Goal: Task Accomplishment & Management: Use online tool/utility

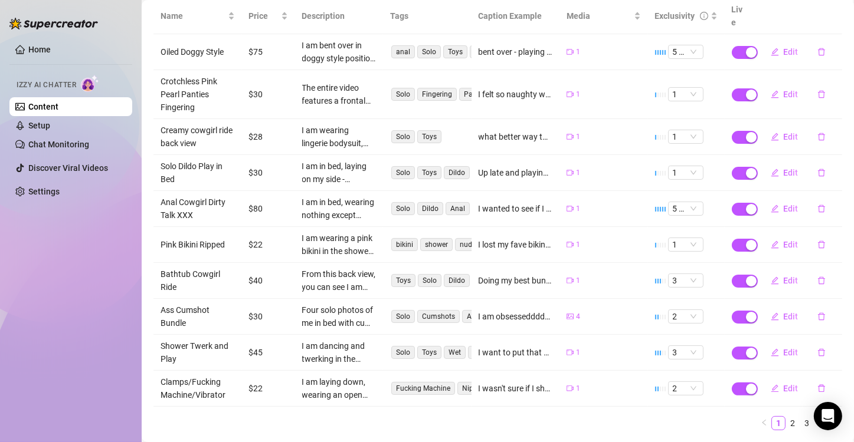
scroll to position [178, 0]
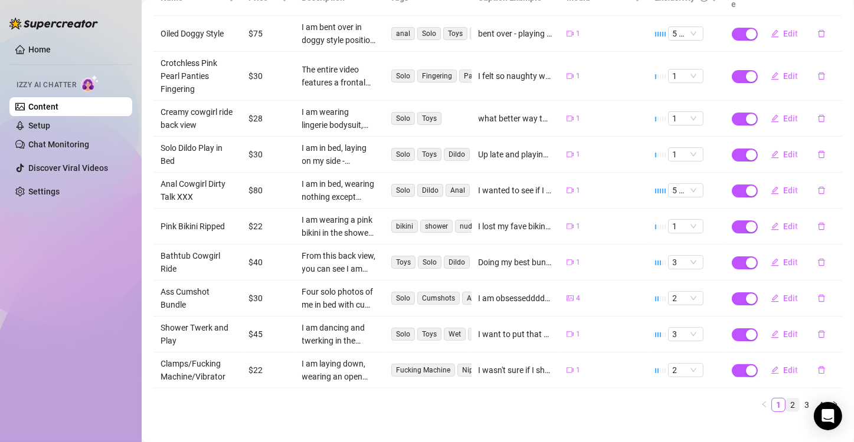
click at [786, 399] on link "2" at bounding box center [792, 405] width 13 height 13
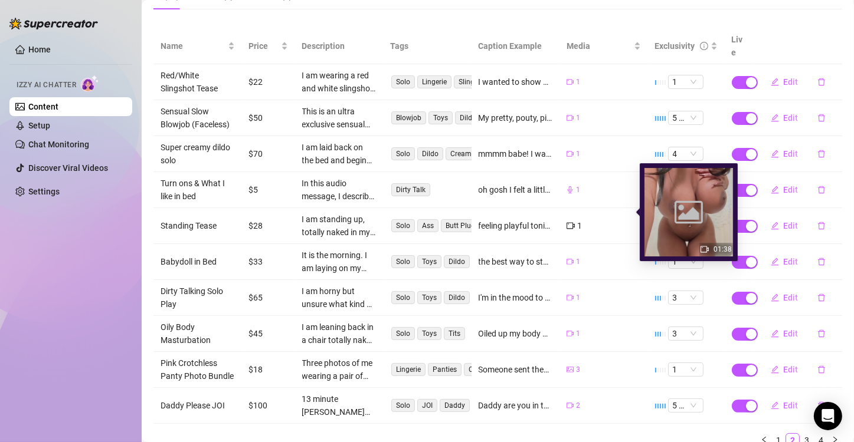
scroll to position [165, 0]
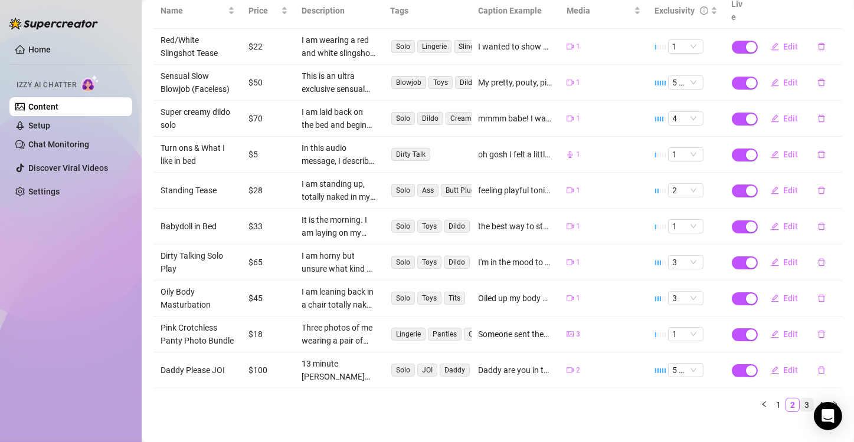
click at [800, 399] on link "3" at bounding box center [806, 405] width 13 height 13
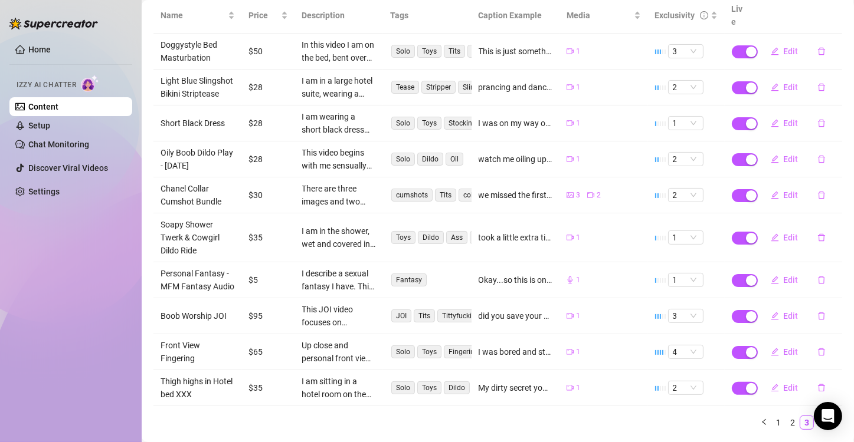
scroll to position [163, 0]
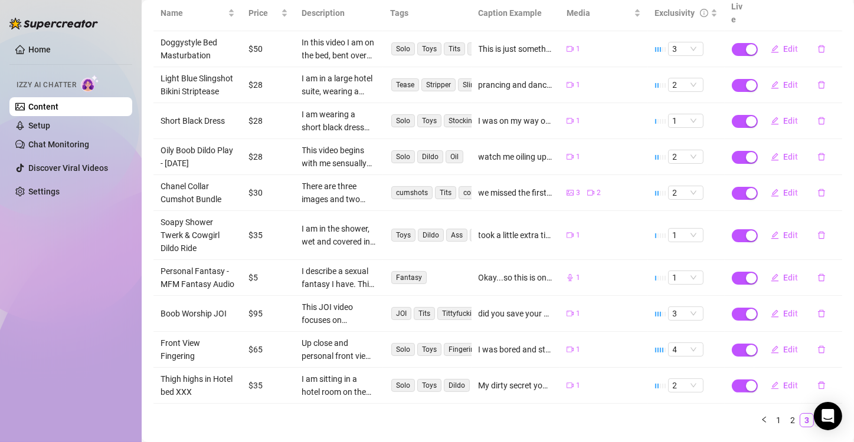
click at [814, 427] on link "4" at bounding box center [820, 420] width 13 height 13
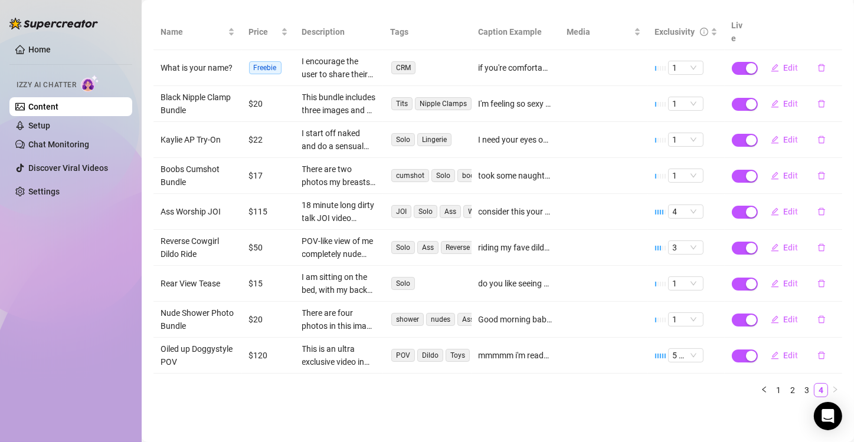
scroll to position [129, 0]
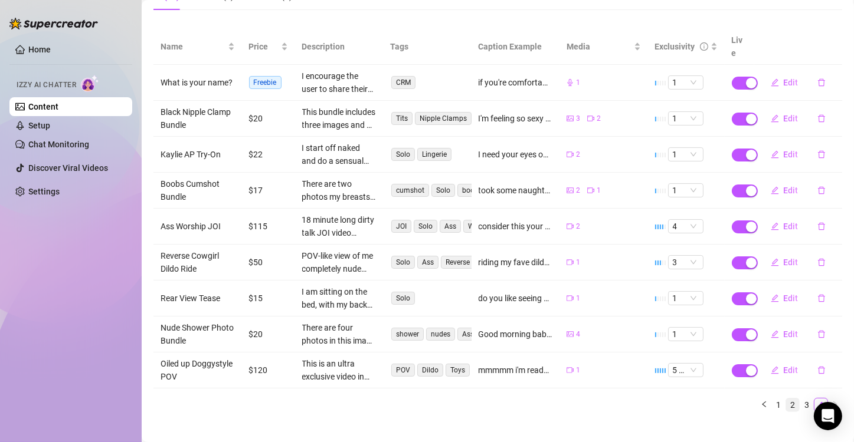
click at [786, 399] on link "2" at bounding box center [792, 405] width 13 height 13
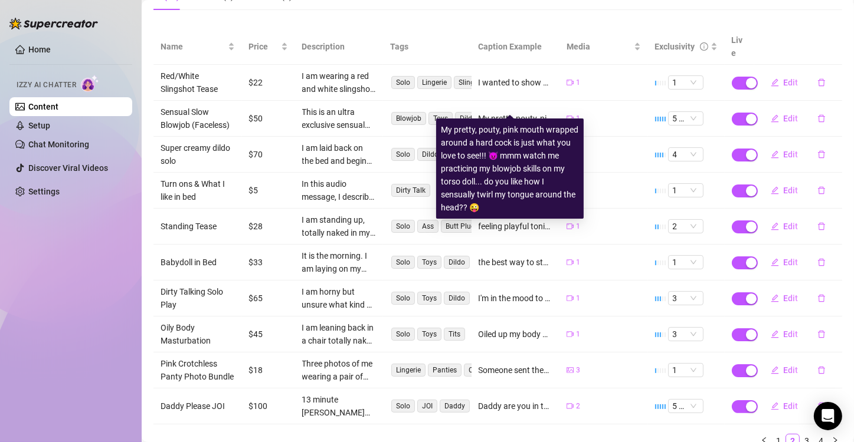
click at [515, 112] on div "My pretty, pouty, pink mouth wrapped around a hard cock is just what you love t…" at bounding box center [515, 118] width 74 height 13
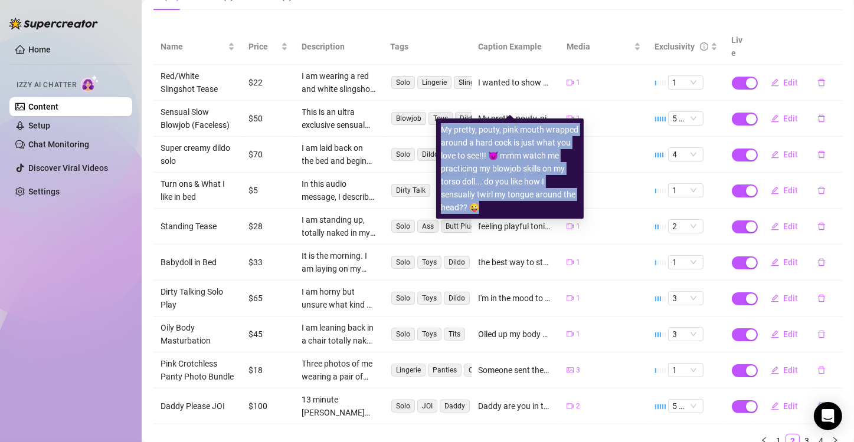
drag, startPoint x: 443, startPoint y: 128, endPoint x: 497, endPoint y: 208, distance: 96.9
click at [497, 208] on div "My pretty, pouty, pink mouth wrapped around a hard cock is just what you love t…" at bounding box center [510, 168] width 138 height 91
copy div "My pretty, pouty, pink mouth wrapped around a hard cock is just what you love t…"
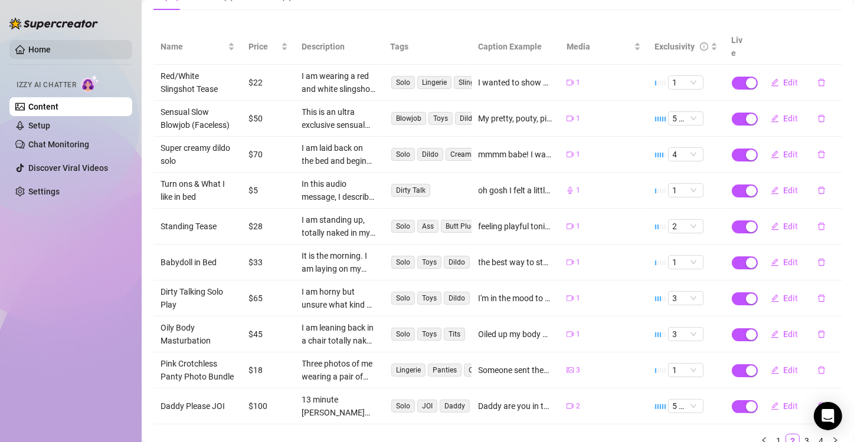
click at [51, 45] on link "Home" at bounding box center [39, 49] width 22 height 9
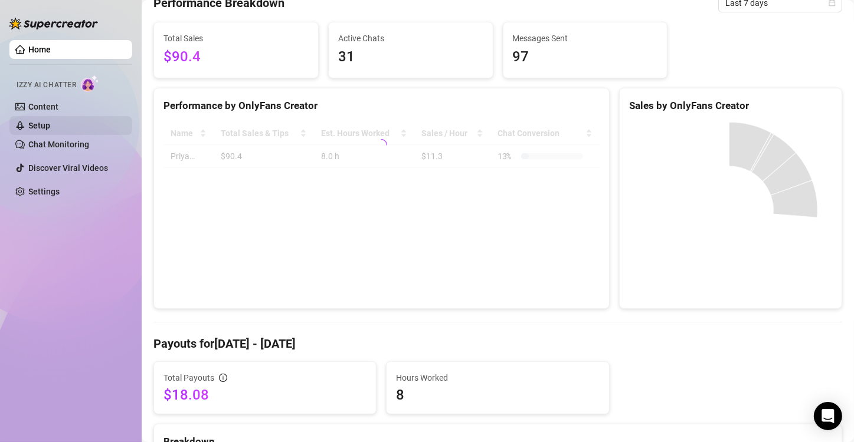
click at [50, 126] on link "Setup" at bounding box center [39, 125] width 22 height 9
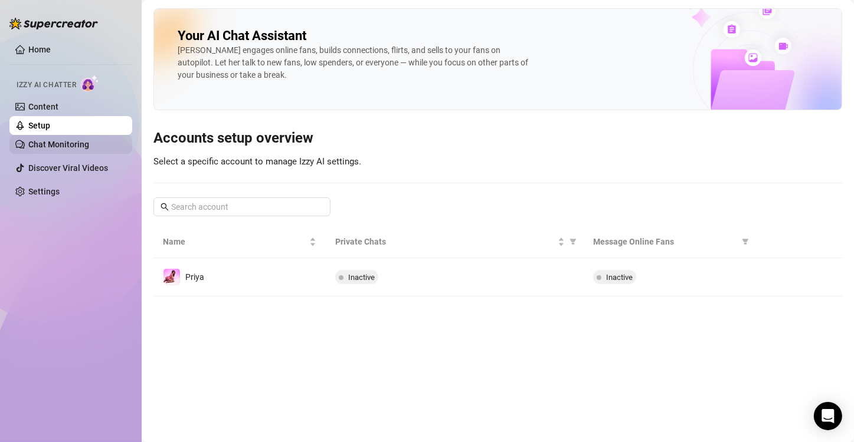
click at [89, 146] on link "Chat Monitoring" at bounding box center [58, 144] width 61 height 9
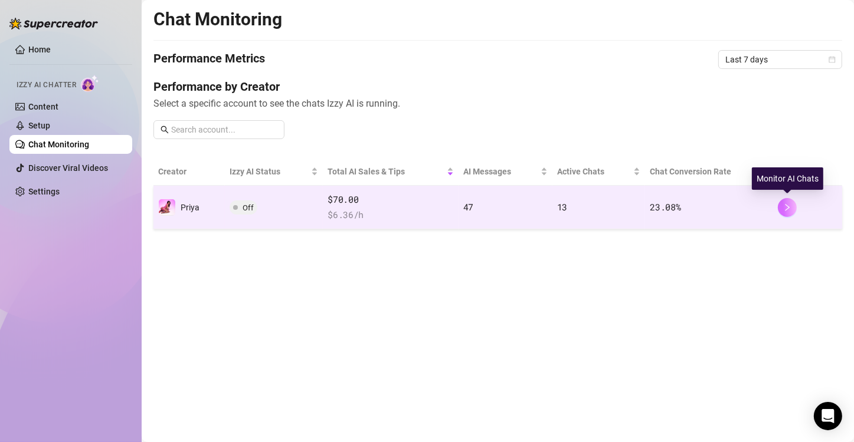
click at [781, 210] on button "button" at bounding box center [787, 207] width 19 height 19
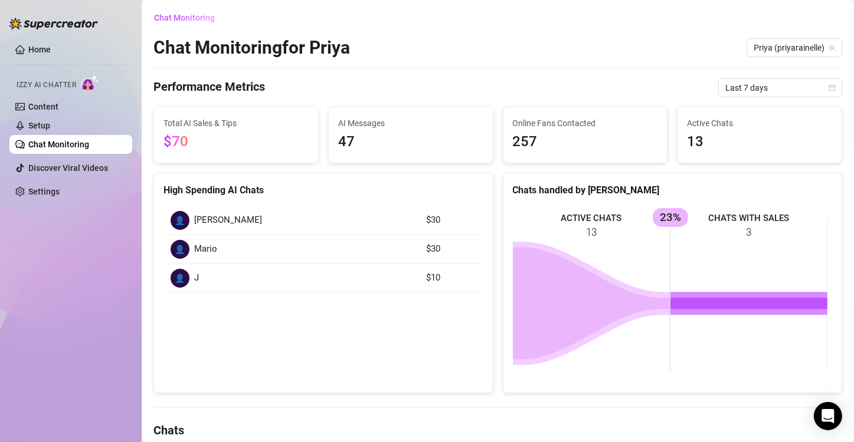
click at [56, 145] on link "Chat Monitoring" at bounding box center [58, 144] width 61 height 9
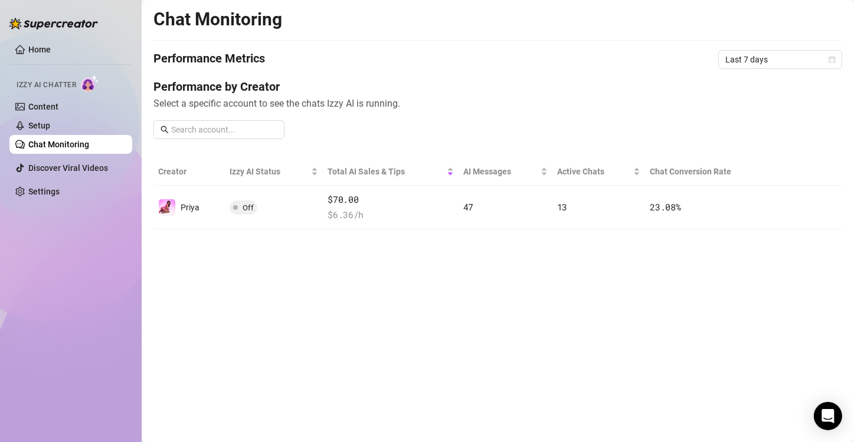
click at [63, 143] on link "Chat Monitoring" at bounding box center [58, 144] width 61 height 9
click at [50, 129] on link "Setup" at bounding box center [39, 125] width 22 height 9
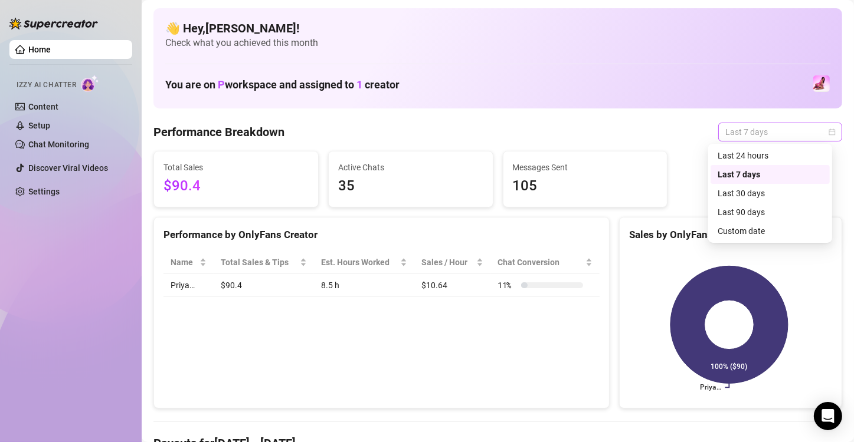
click at [745, 132] on span "Last 7 days" at bounding box center [780, 132] width 110 height 18
click at [749, 152] on div "Last 24 hours" at bounding box center [769, 155] width 105 height 13
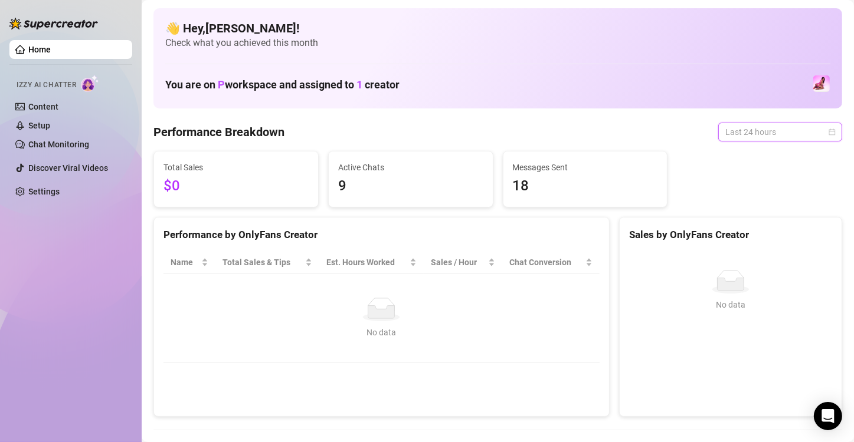
click at [764, 129] on span "Last 24 hours" at bounding box center [780, 132] width 110 height 18
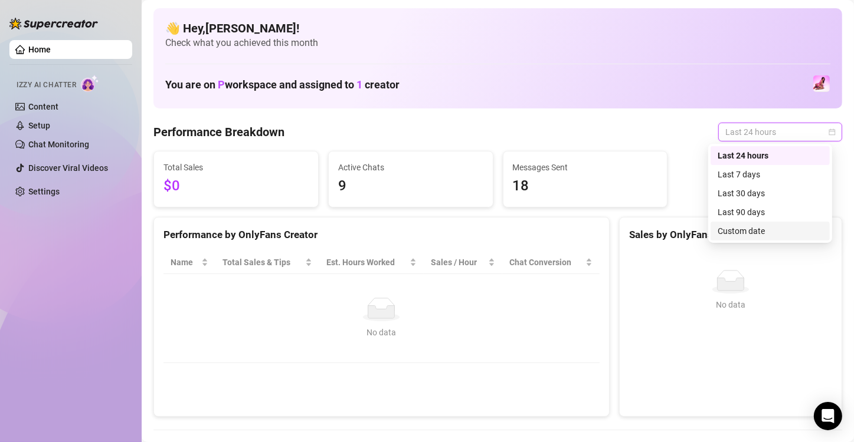
click at [764, 224] on div "Custom date" at bounding box center [769, 231] width 119 height 19
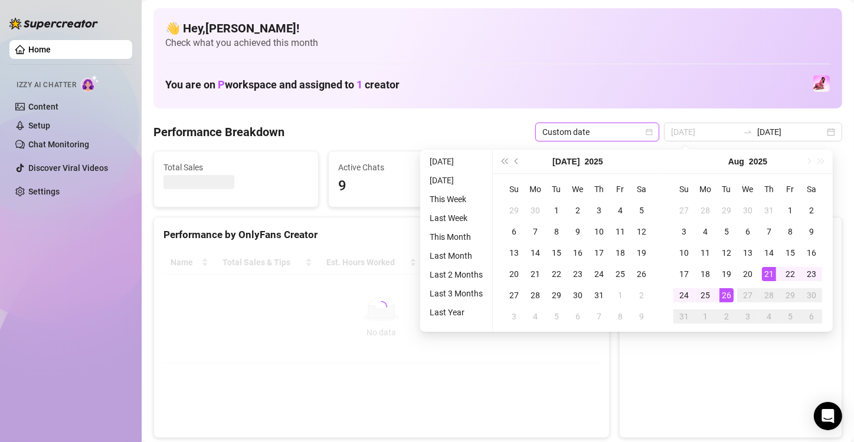
click at [773, 276] on div "21" at bounding box center [769, 274] width 14 height 14
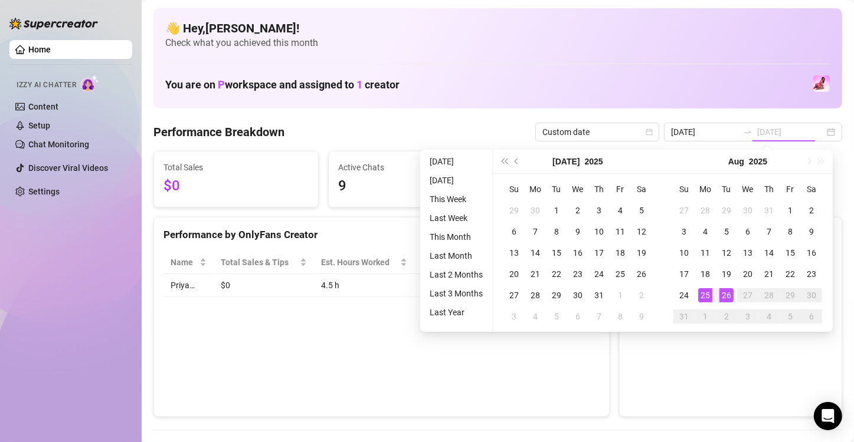
click at [731, 288] on div "26" at bounding box center [726, 295] width 14 height 14
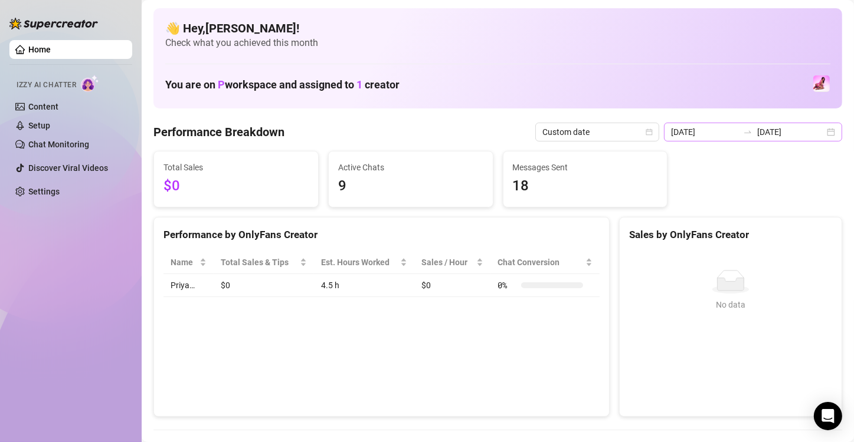
click at [743, 135] on icon "swap-right" at bounding box center [747, 131] width 9 height 9
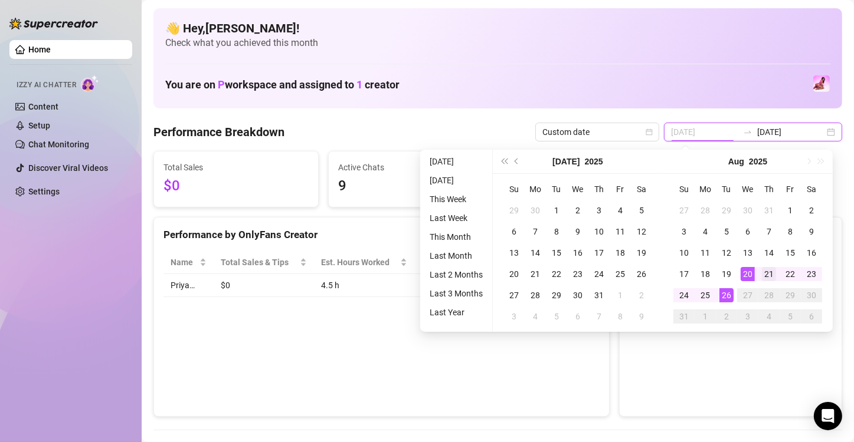
type input "2025-08-21"
click at [769, 269] on div "21" at bounding box center [769, 274] width 14 height 14
click at [726, 297] on div "26" at bounding box center [726, 295] width 14 height 14
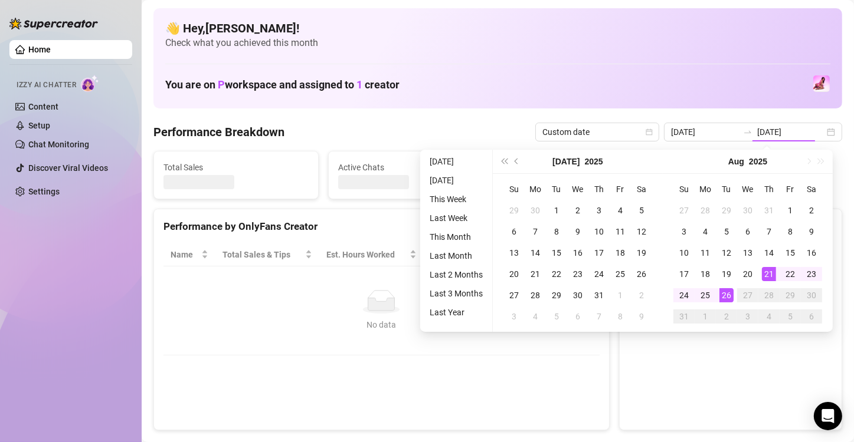
type input "2025-08-21"
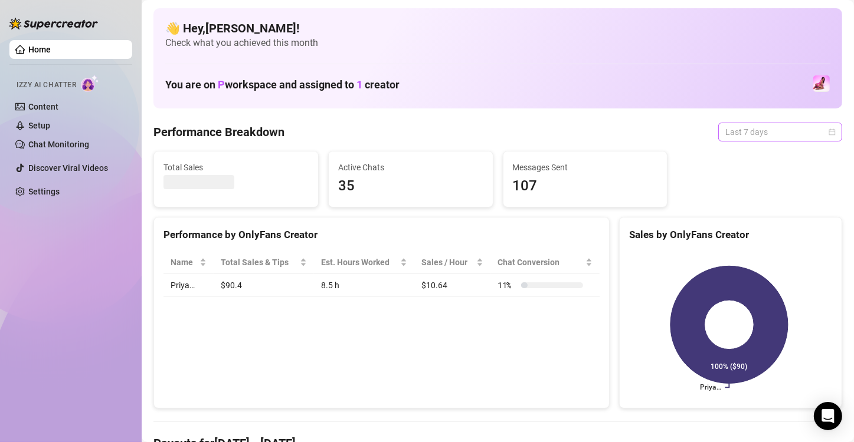
click at [808, 129] on span "Last 7 days" at bounding box center [780, 132] width 110 height 18
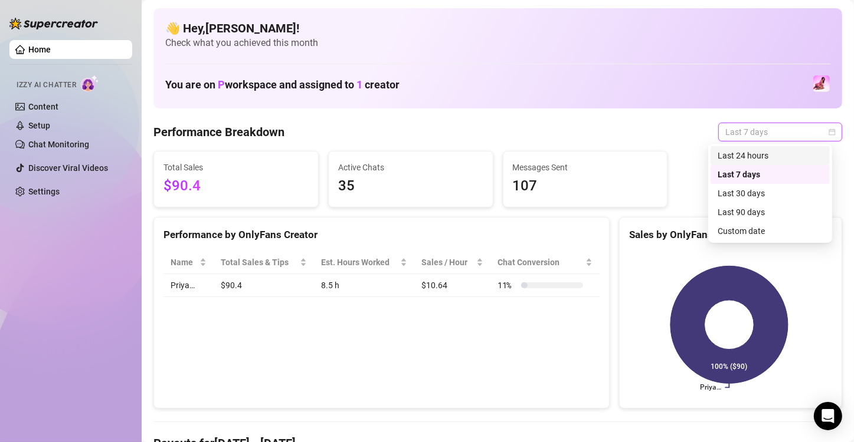
click at [783, 156] on div "Last 24 hours" at bounding box center [769, 155] width 105 height 13
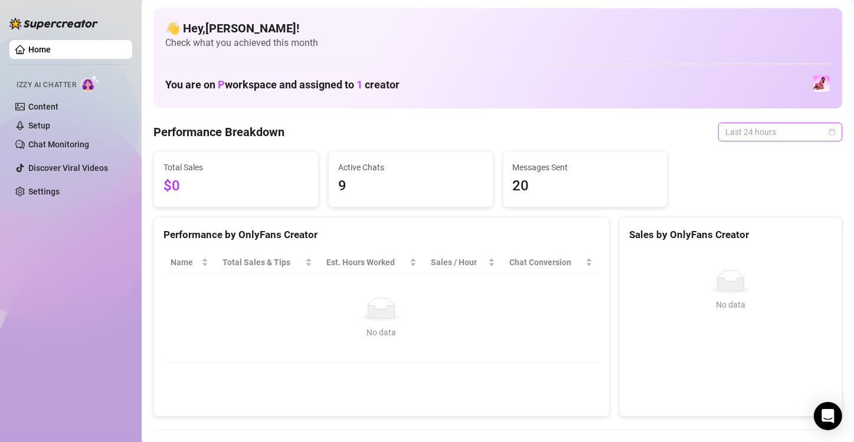
click at [783, 132] on span "Last 24 hours" at bounding box center [780, 132] width 110 height 18
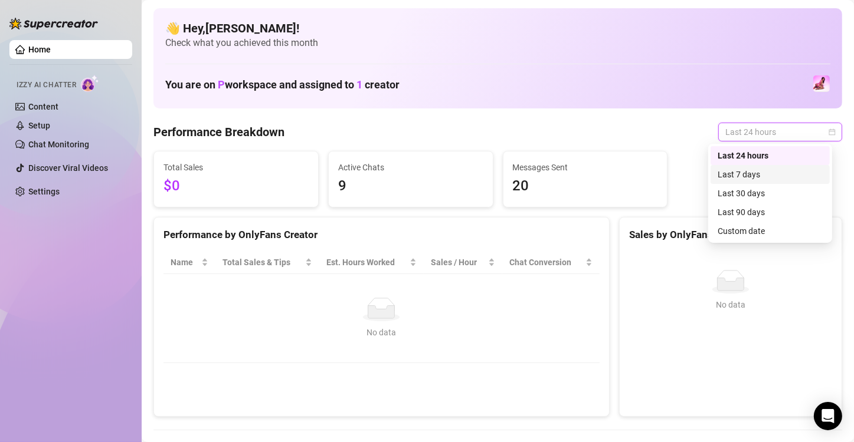
click at [770, 174] on div "Last 7 days" at bounding box center [769, 174] width 105 height 13
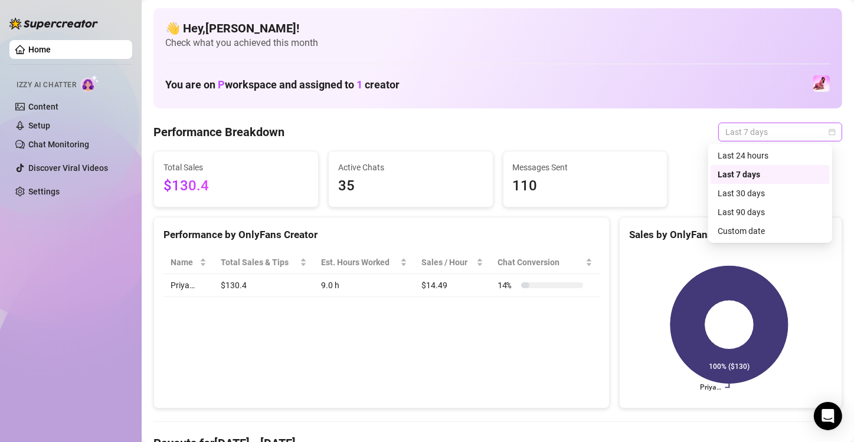
click at [783, 130] on span "Last 7 days" at bounding box center [780, 132] width 110 height 18
click at [759, 159] on div "Last 24 hours" at bounding box center [769, 155] width 105 height 13
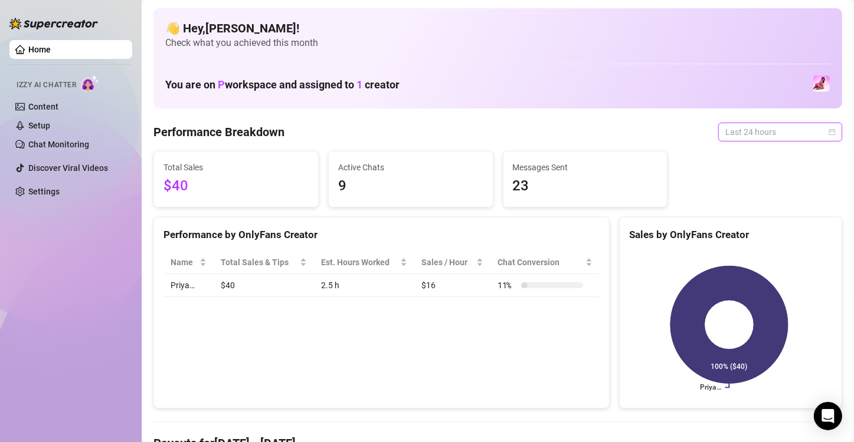
click at [763, 132] on span "Last 24 hours" at bounding box center [780, 132] width 110 height 18
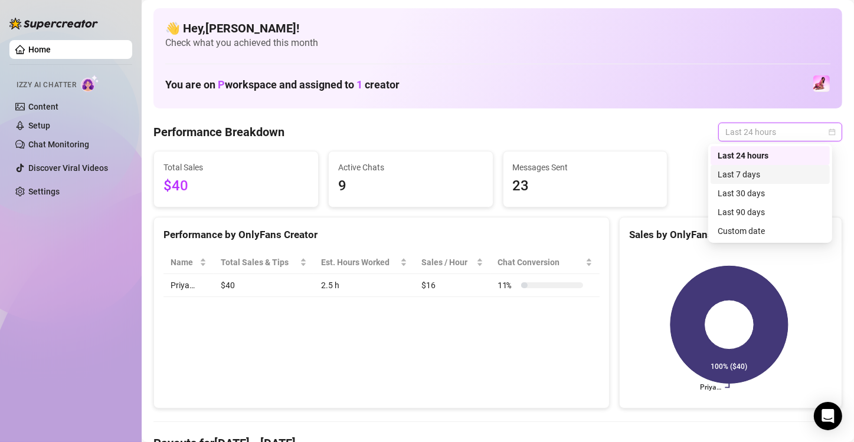
click at [766, 166] on div "Last 7 days" at bounding box center [769, 174] width 119 height 19
